Goal: Find specific page/section: Find specific page/section

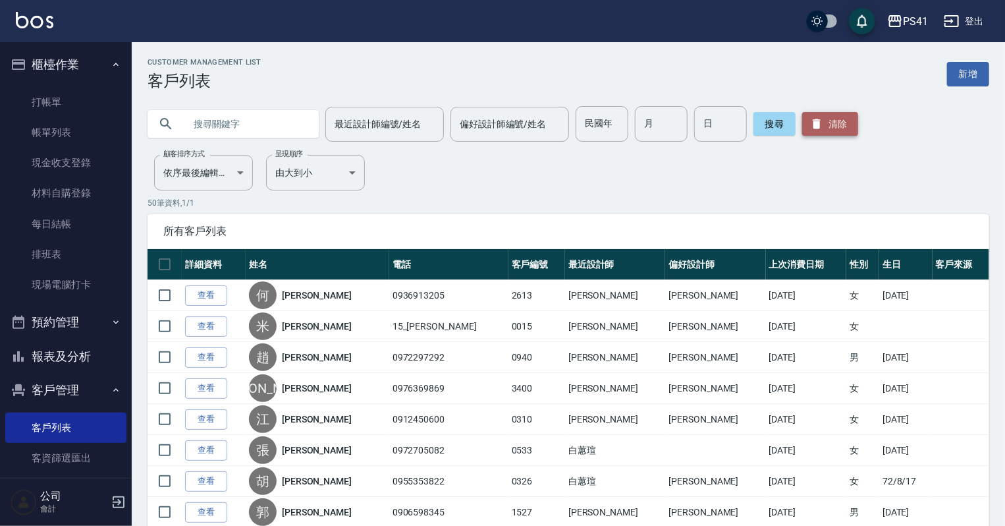
click at [822, 117] on button "清除" at bounding box center [830, 124] width 56 height 24
click at [218, 129] on input "text" at bounding box center [246, 124] width 124 height 36
type input "0933920178"
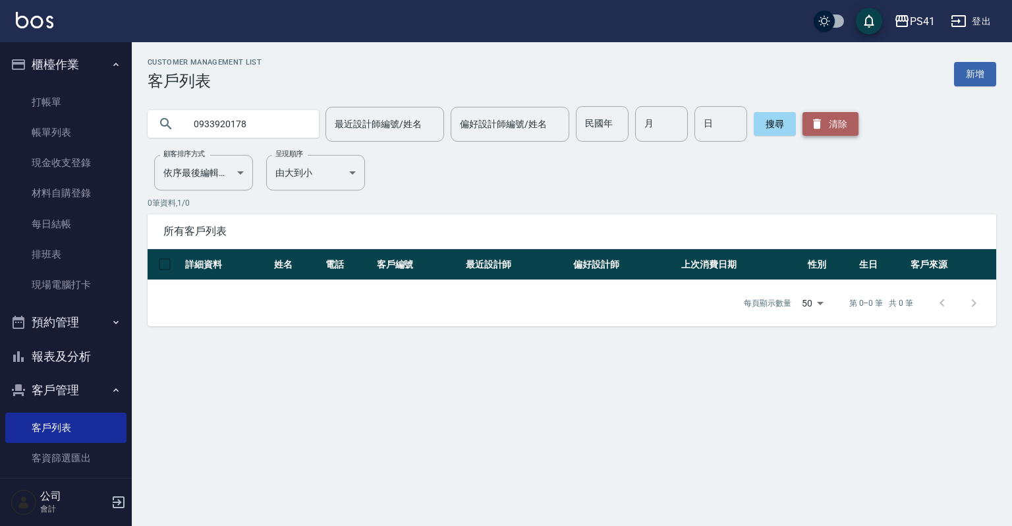
click at [842, 124] on button "清除" at bounding box center [830, 124] width 56 height 24
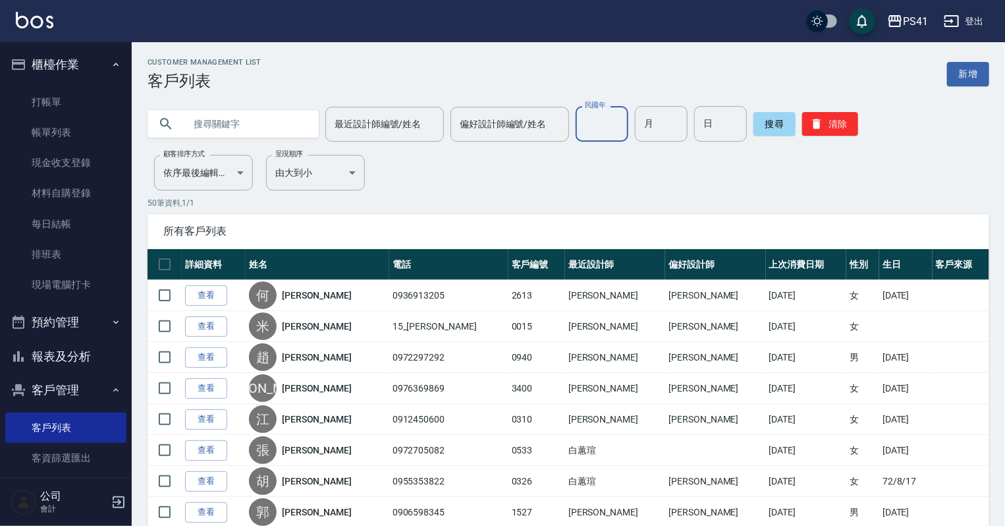
click at [589, 123] on input "民國年" at bounding box center [602, 124] width 53 height 36
click at [223, 124] on input "text" at bounding box center [246, 124] width 124 height 36
click at [611, 126] on input "民國年" at bounding box center [602, 124] width 53 height 36
click at [194, 119] on input "text" at bounding box center [246, 124] width 124 height 36
type input "0926783139"
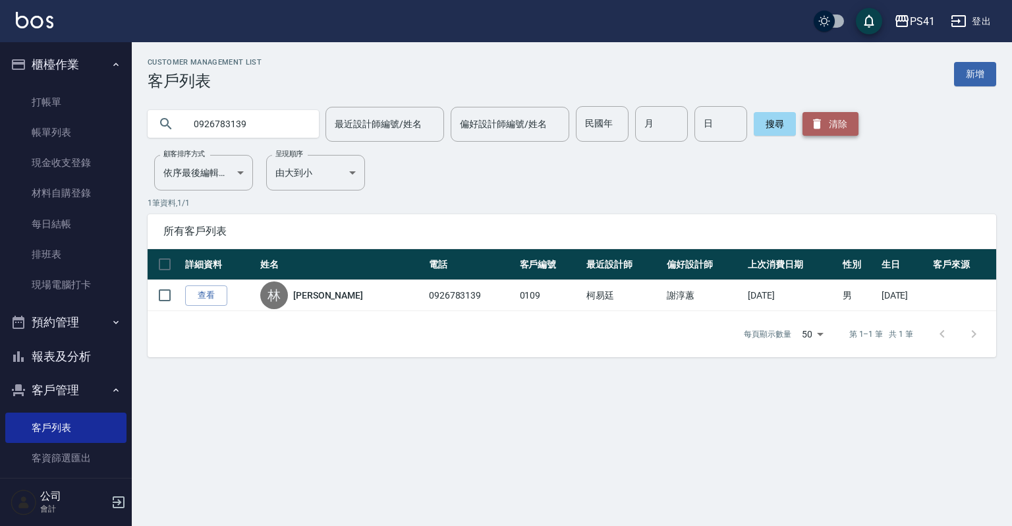
click at [819, 118] on icon "button" at bounding box center [816, 123] width 13 height 13
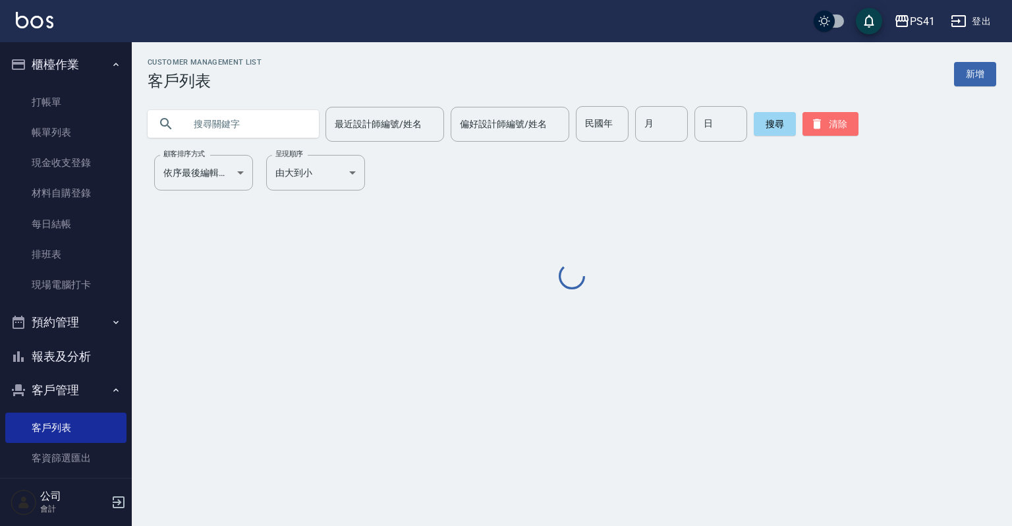
drag, startPoint x: 819, startPoint y: 118, endPoint x: 216, endPoint y: 115, distance: 602.6
click at [817, 117] on icon "button" at bounding box center [816, 123] width 13 height 13
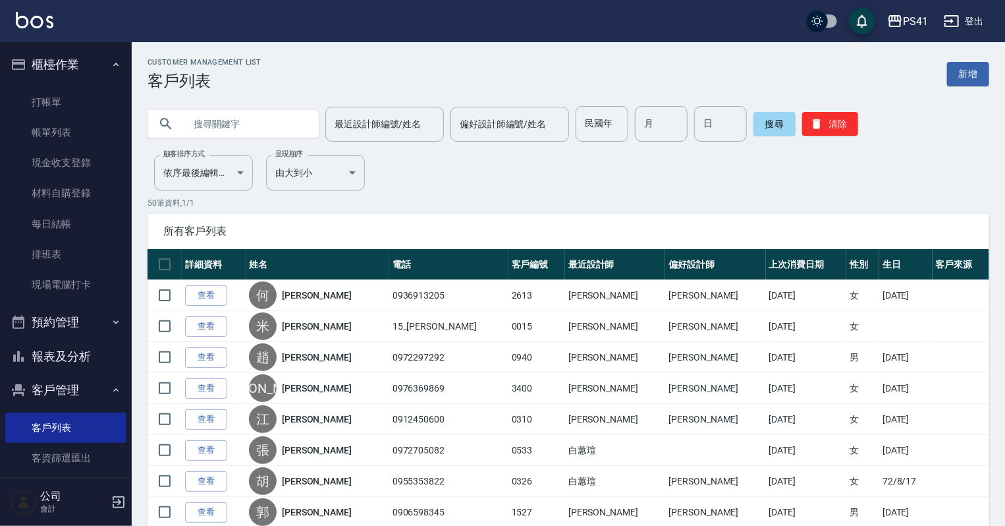
click at [209, 116] on input "text" at bounding box center [246, 124] width 124 height 36
type input "0"
type input "0981825953"
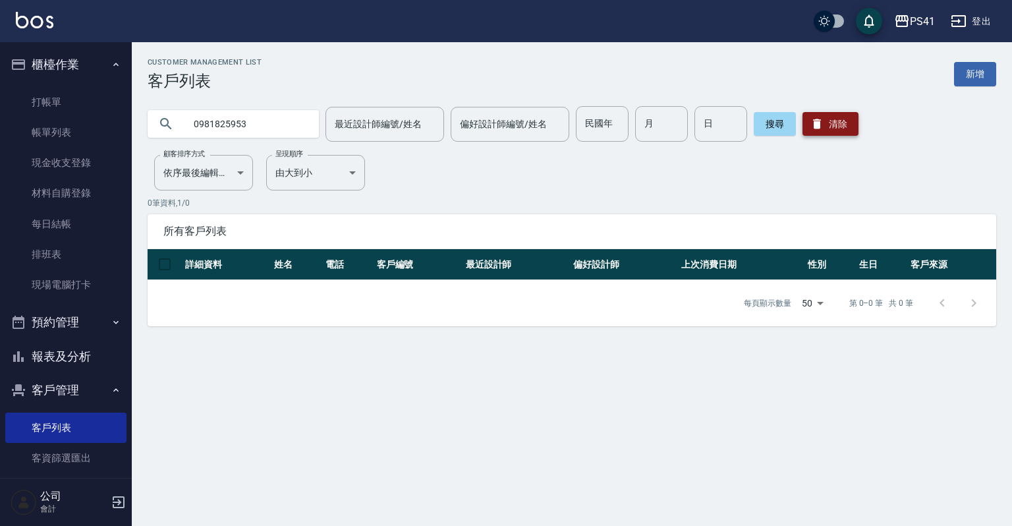
click at [843, 113] on button "清除" at bounding box center [830, 124] width 56 height 24
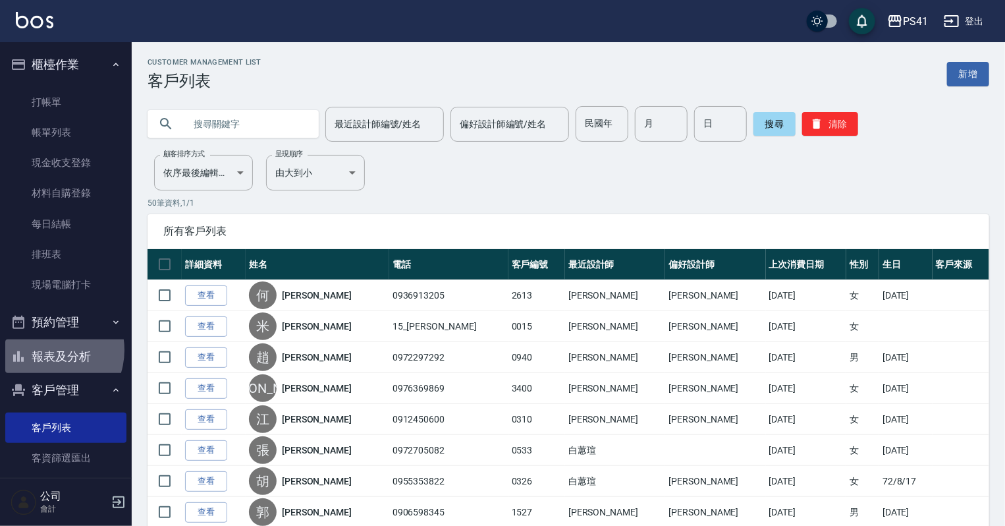
drag, startPoint x: 45, startPoint y: 350, endPoint x: 71, endPoint y: 300, distance: 55.7
click at [45, 348] on button "報表及分析" at bounding box center [65, 356] width 121 height 34
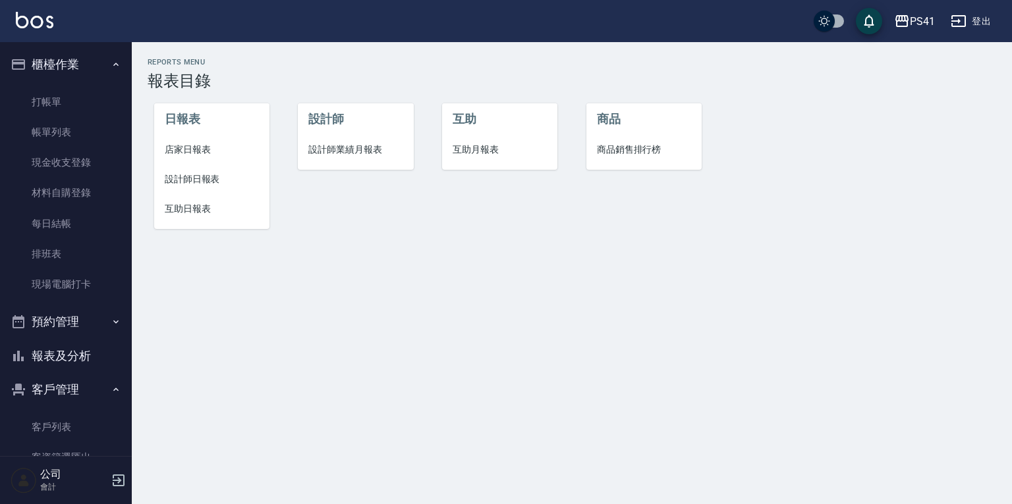
click at [193, 220] on li "互助日報表" at bounding box center [211, 209] width 115 height 30
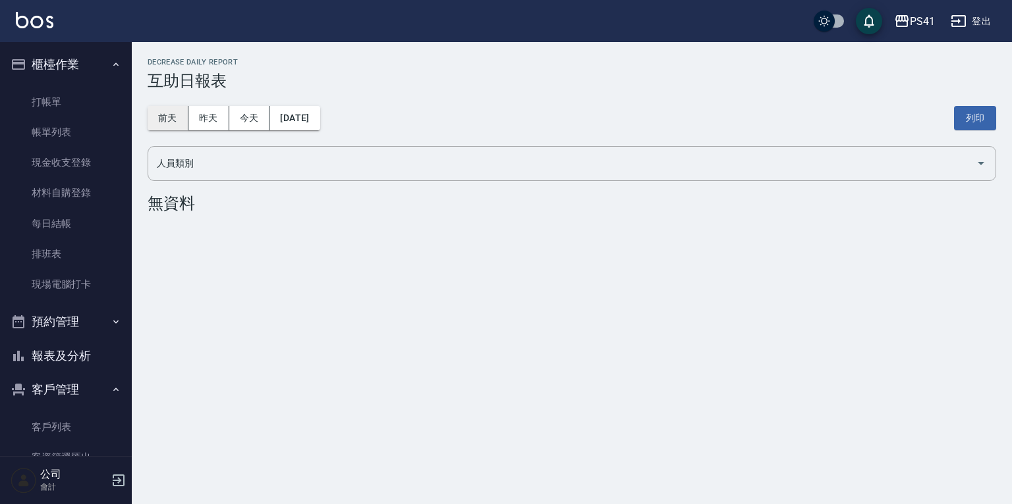
click at [171, 124] on button "前天" at bounding box center [168, 118] width 41 height 24
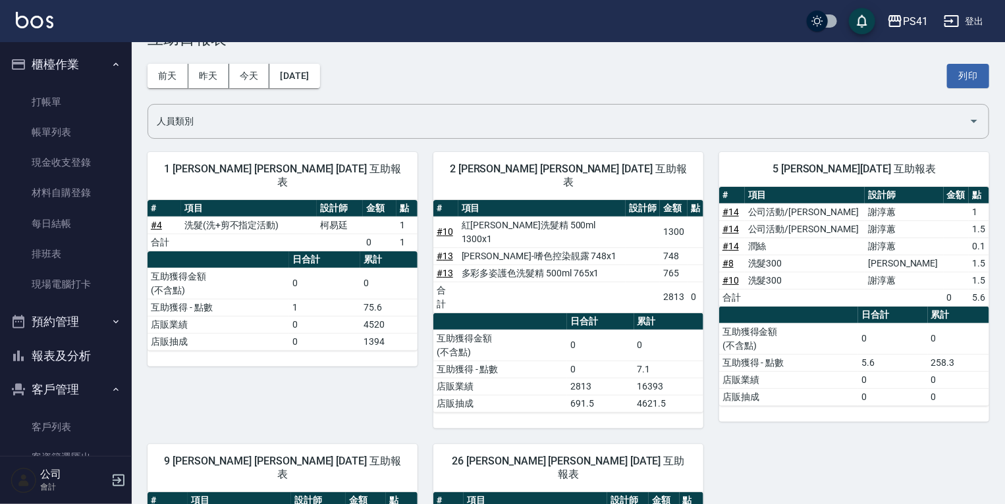
scroll to position [41, 0]
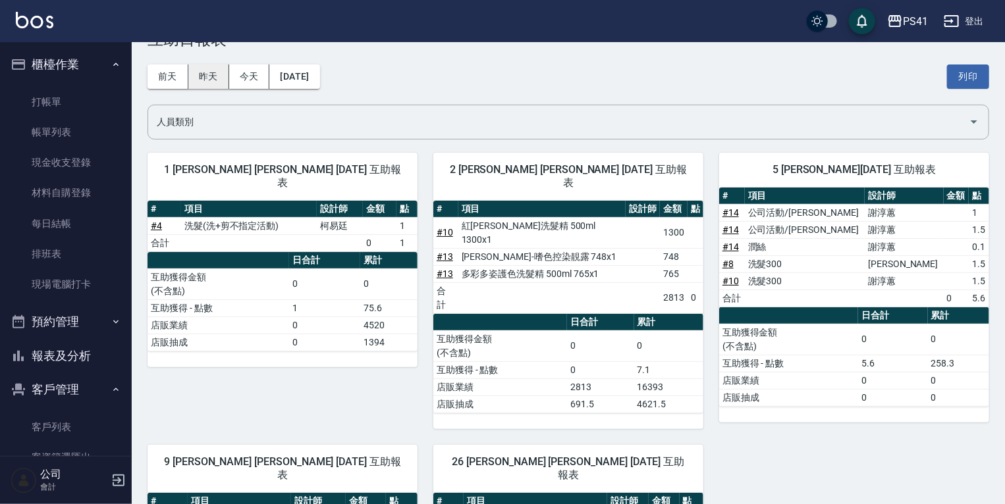
click at [221, 76] on button "昨天" at bounding box center [208, 77] width 41 height 24
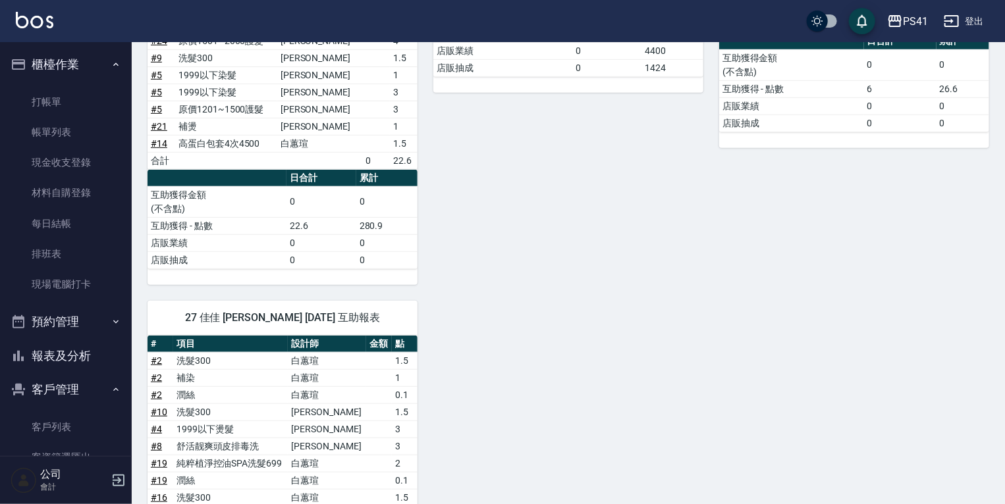
scroll to position [495, 0]
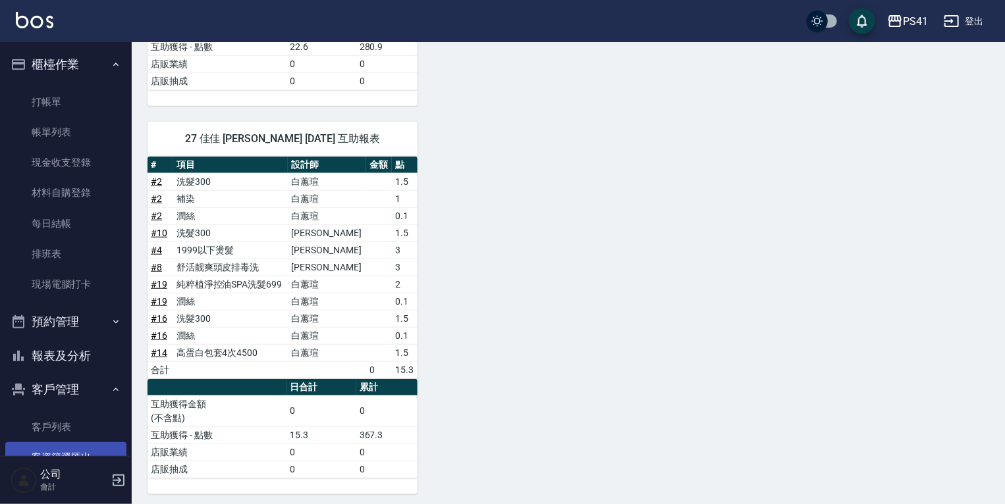
drag, startPoint x: 28, startPoint y: 421, endPoint x: 28, endPoint y: 443, distance: 21.1
click at [28, 421] on link "客戶列表" at bounding box center [65, 427] width 121 height 30
